Goal: Task Accomplishment & Management: Use online tool/utility

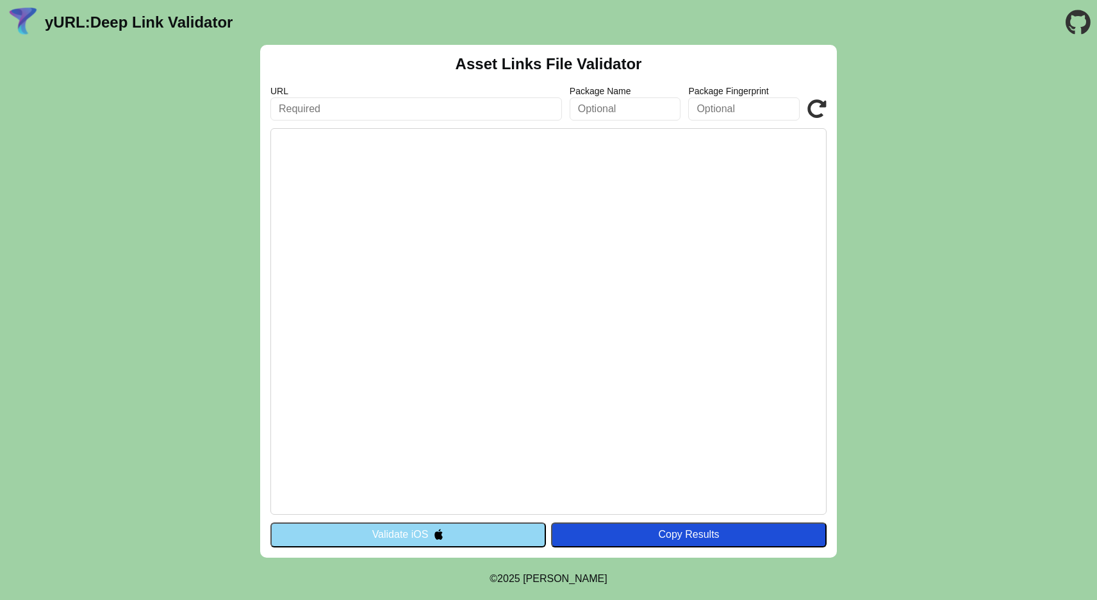
click at [457, 104] on input "text" at bounding box center [416, 108] width 292 height 23
paste input "adb shell dumpsys package com.punchcard.goautocarapp | grep -A 20 "Verification""
type input "adb shell dumpsys package com.punchcard.goautocarapp | grep -A 20 "Verification""
paste input "https://www.goauto.ca/.well-known/assetlinks.json"
type input "https://www.goauto.ca/.well-known/assetlinks.json"
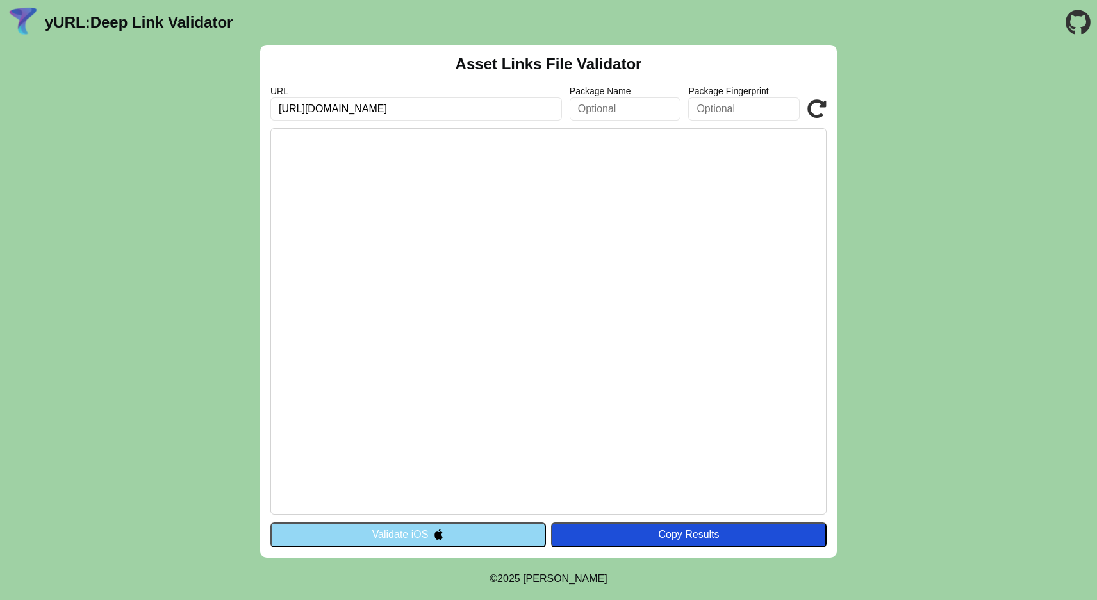
click at [613, 110] on input "text" at bounding box center [625, 108] width 111 height 23
click at [822, 106] on icon at bounding box center [816, 108] width 19 height 19
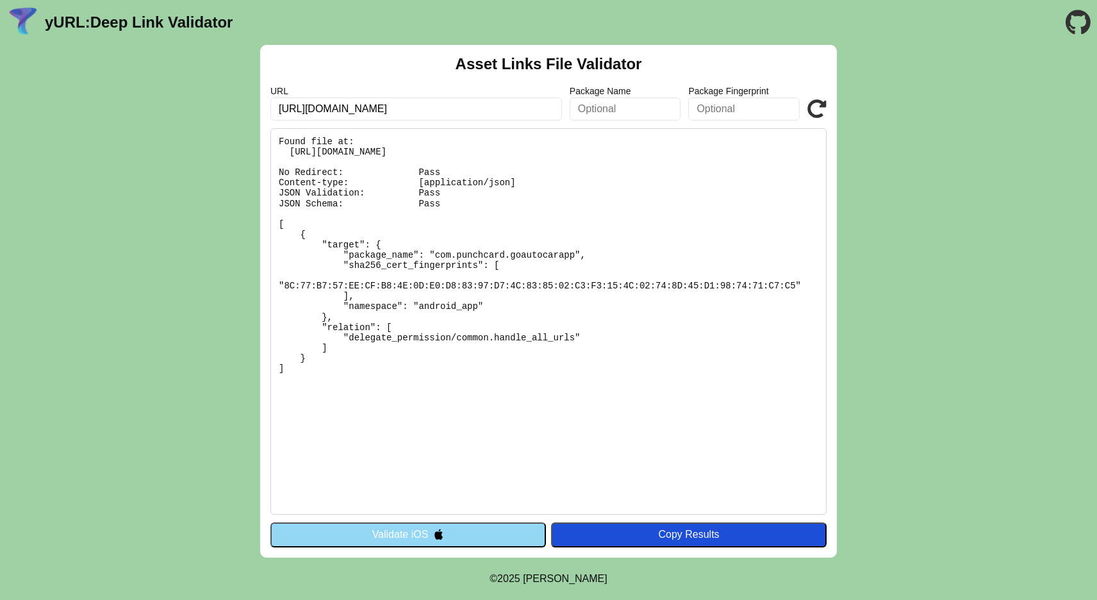
drag, startPoint x: 377, startPoint y: 109, endPoint x: 544, endPoint y: 110, distance: 166.6
click at [544, 110] on input "https://www.goauto.ca/.well-known/assetlinks.json" at bounding box center [416, 108] width 292 height 23
type input "[URL][DOMAIN_NAME]"
click at [825, 110] on icon at bounding box center [816, 108] width 19 height 19
